Goal: Check status: Check status

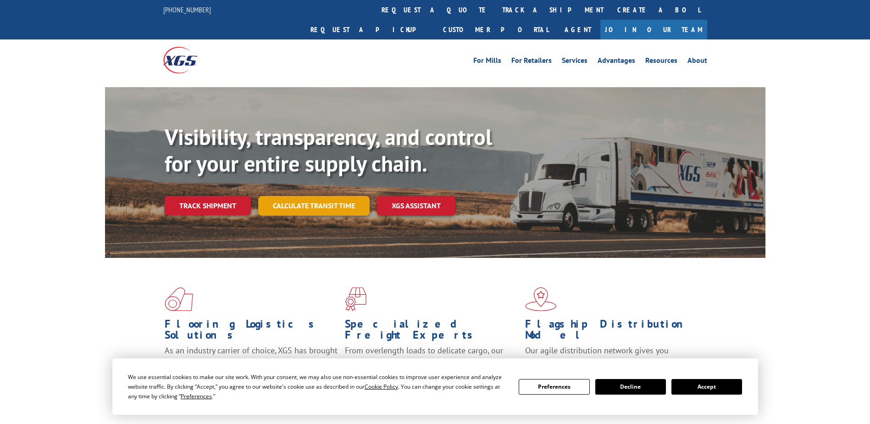
drag, startPoint x: 0, startPoint y: 0, endPoint x: 310, endPoint y: 180, distance: 358.7
click at [310, 196] on link "Calculate transit time" at bounding box center [313, 206] width 111 height 20
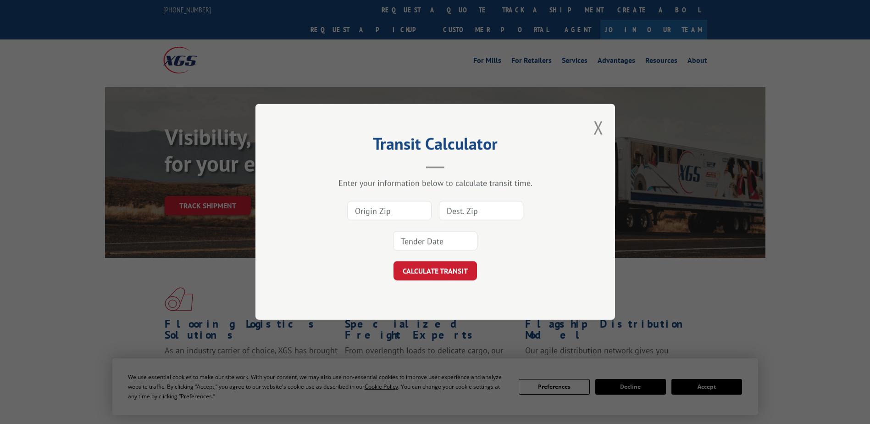
click at [204, 181] on div "Transit Calculator Enter your information below to calculate transit time. CALC…" at bounding box center [435, 212] width 870 height 424
click at [596, 127] on button "Close modal" at bounding box center [598, 127] width 10 height 24
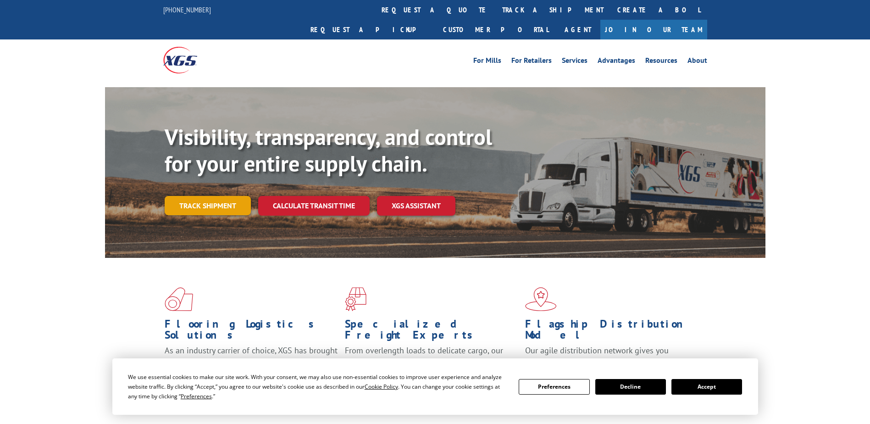
click at [189, 196] on link "Track shipment" at bounding box center [208, 205] width 86 height 19
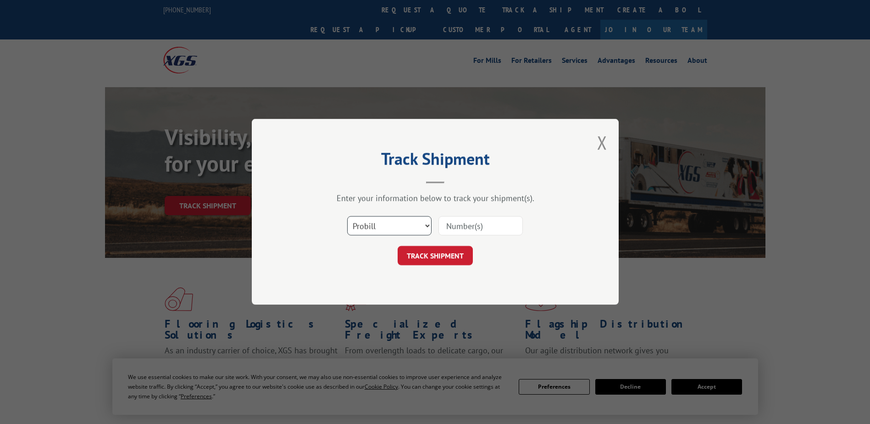
click at [380, 228] on select "Select category... Probill BOL PO" at bounding box center [389, 225] width 84 height 19
select select "bol"
click at [347, 216] on select "Select category... Probill BOL PO" at bounding box center [389, 225] width 84 height 19
click at [464, 227] on input at bounding box center [480, 225] width 84 height 19
paste input "2874778"
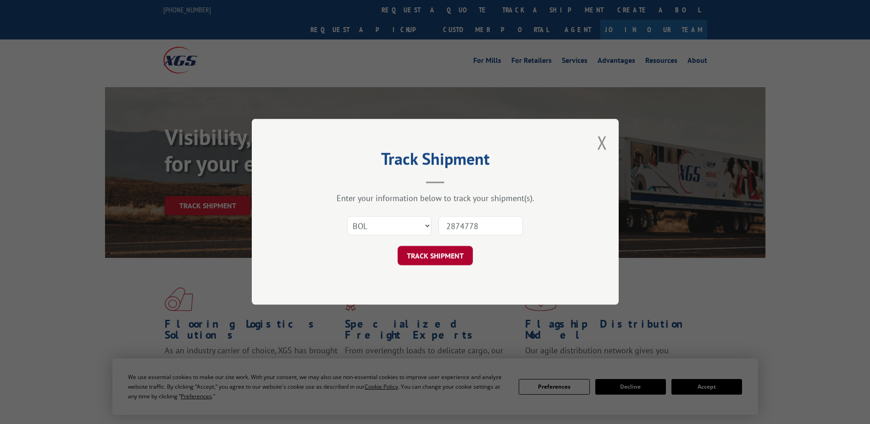
type input "2874778"
click at [454, 255] on button "TRACK SHIPMENT" at bounding box center [435, 255] width 75 height 19
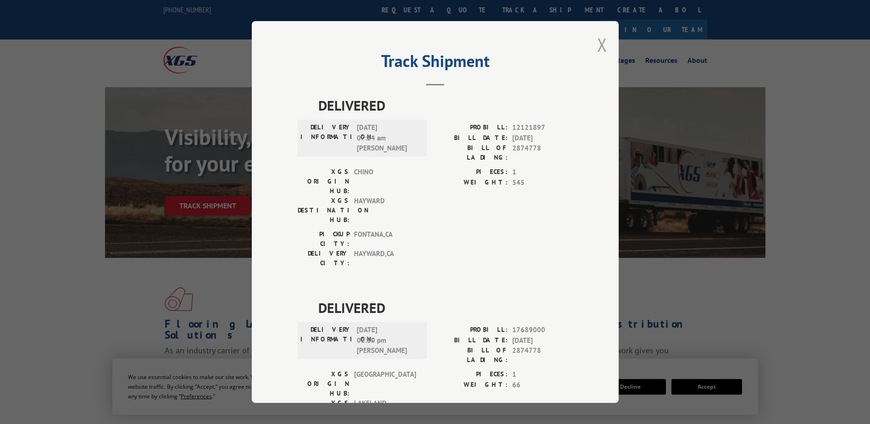
click at [598, 45] on button "Close modal" at bounding box center [602, 45] width 10 height 24
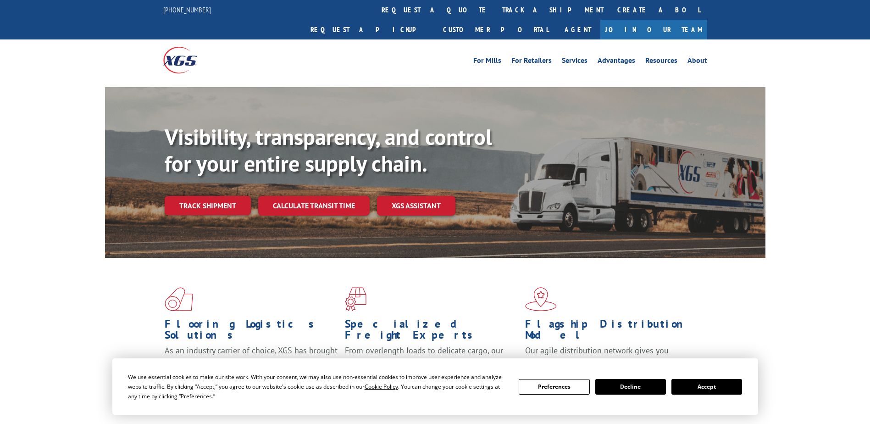
click at [710, 391] on button "Accept" at bounding box center [706, 387] width 71 height 16
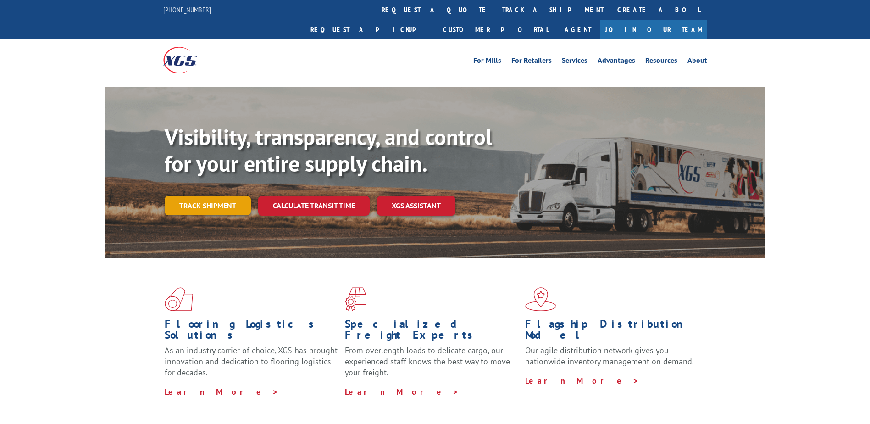
click at [190, 196] on link "Track shipment" at bounding box center [208, 205] width 86 height 19
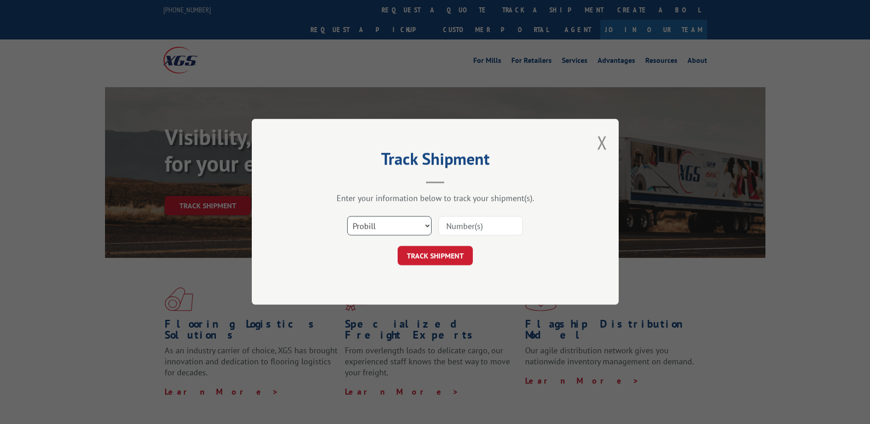
click at [374, 229] on select "Select category... Probill BOL PO" at bounding box center [389, 225] width 84 height 19
select select "bol"
click at [347, 216] on select "Select category... Probill BOL PO" at bounding box center [389, 225] width 84 height 19
click at [461, 228] on input at bounding box center [480, 225] width 84 height 19
paste input "2874778"
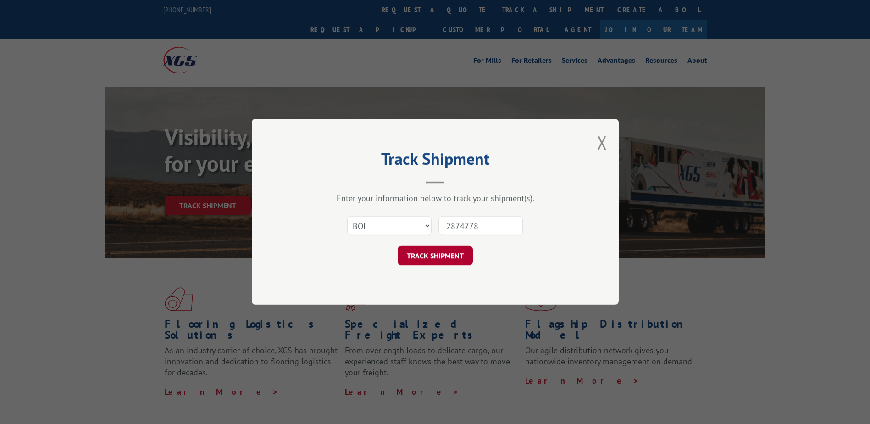
type input "2874778"
click at [443, 249] on button "TRACK SHIPMENT" at bounding box center [435, 255] width 75 height 19
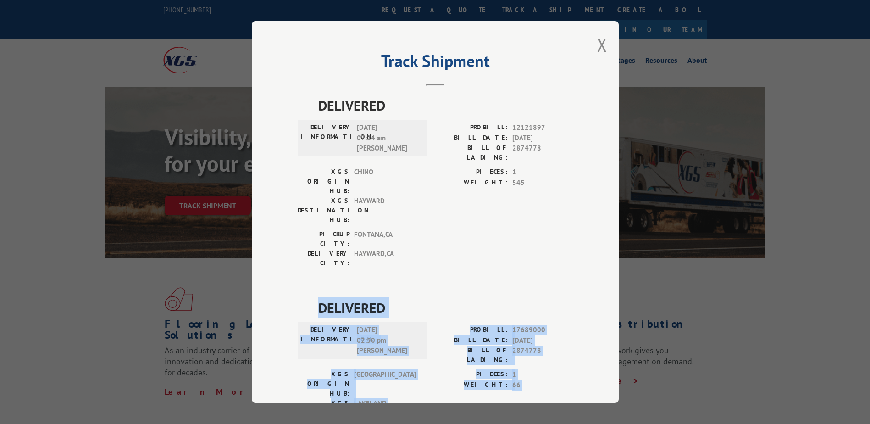
drag, startPoint x: 394, startPoint y: 360, endPoint x: 271, endPoint y: 243, distance: 169.0
click at [271, 243] on div "Track Shipment DELIVERED DELIVERY INFORMATION: [DATE] 07:24 am [PERSON_NAME] PR…" at bounding box center [435, 212] width 367 height 382
